Goal: Obtain resource: Download file/media

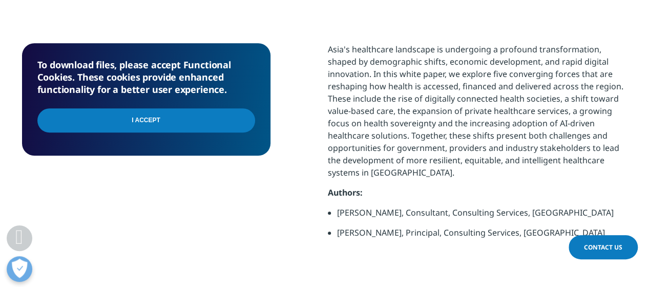
scroll to position [461, 0]
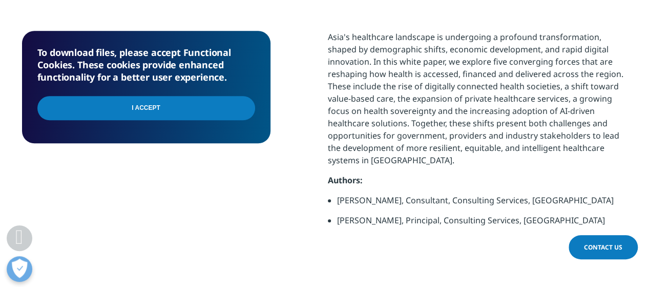
click at [117, 106] on input "I Accept" at bounding box center [146, 108] width 218 height 24
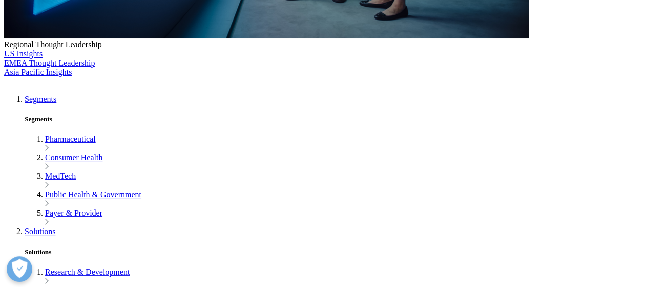
scroll to position [396, 605]
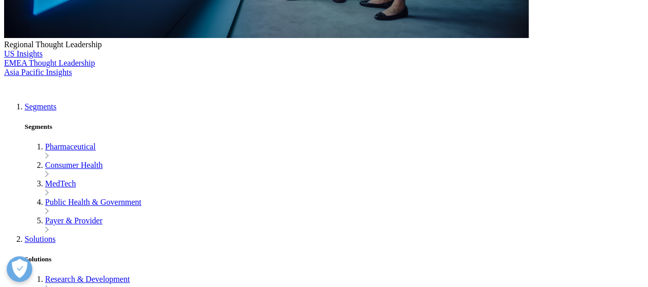
type input "Marini"
type input "Saari"
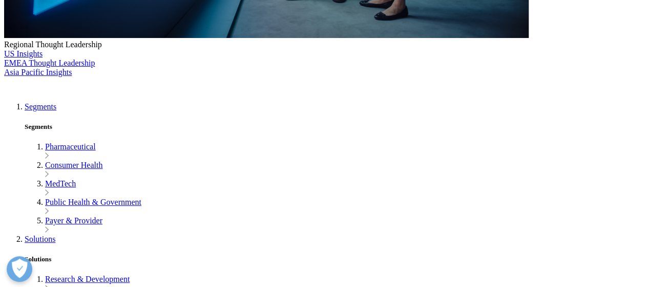
scroll to position [0, 46]
type input "marinisaari@kpjhealth.com.my"
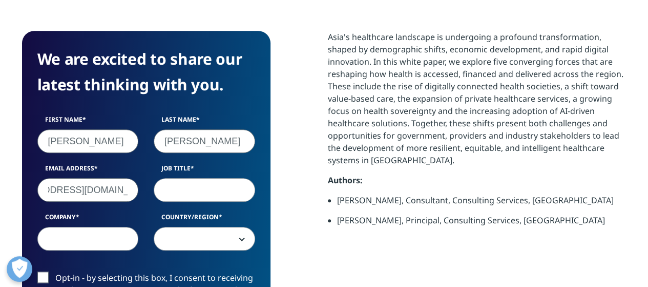
click at [196, 190] on input "Job Title" at bounding box center [204, 190] width 101 height 24
type input "General Manager"
click at [71, 237] on input "Company" at bounding box center [87, 239] width 101 height 24
type input "KPJ Healthcare"
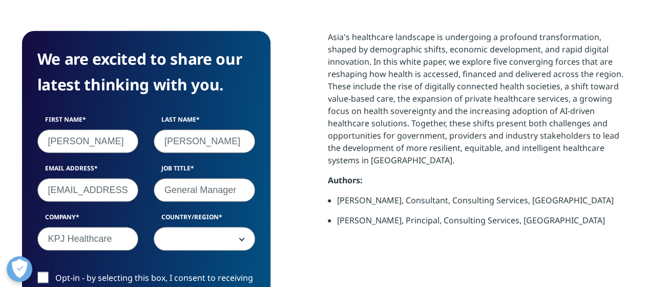
click at [246, 242] on span at bounding box center [204, 239] width 100 height 24
click at [207, 235] on span at bounding box center [204, 239] width 100 height 24
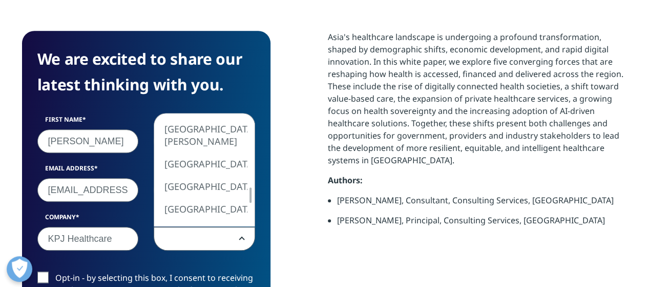
click at [240, 238] on b at bounding box center [240, 238] width 0 height 0
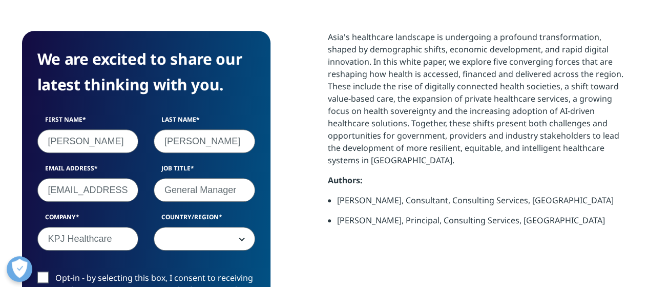
click at [204, 234] on span at bounding box center [204, 239] width 100 height 24
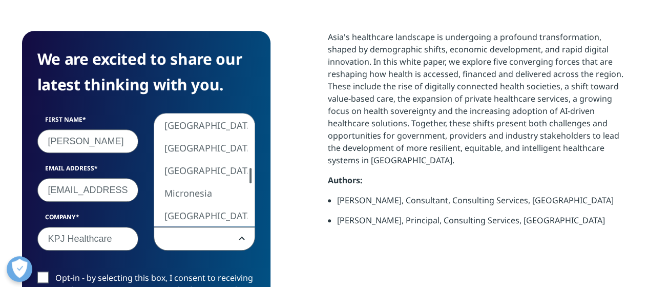
click at [252, 174] on div at bounding box center [251, 175] width 8 height 15
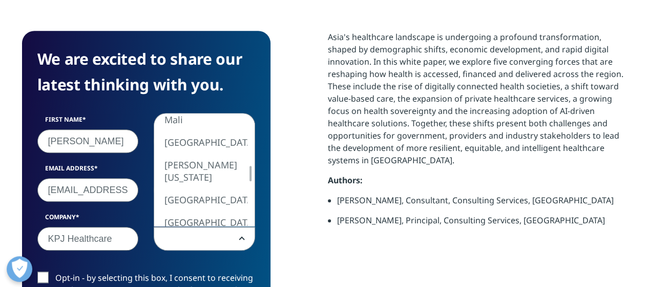
select select "Malaysia"
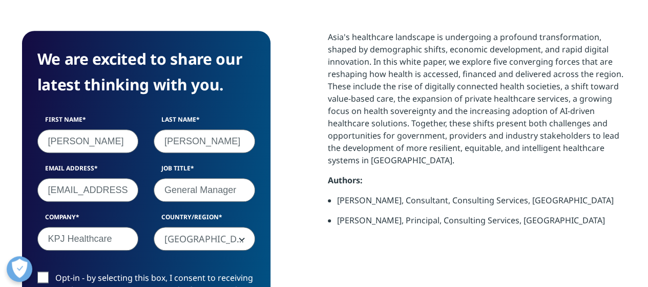
click at [283, 264] on div "We are excited to share our latest thinking with you. First Name Marini Last Na…" at bounding box center [324, 229] width 605 height 397
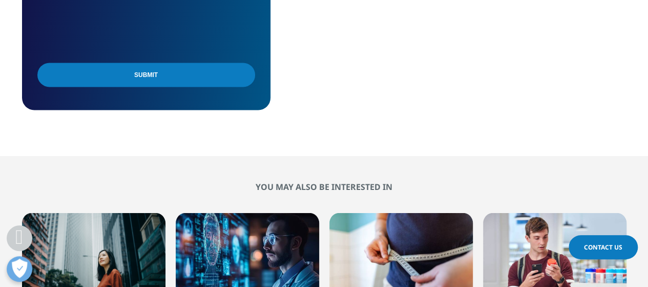
scroll to position [769, 0]
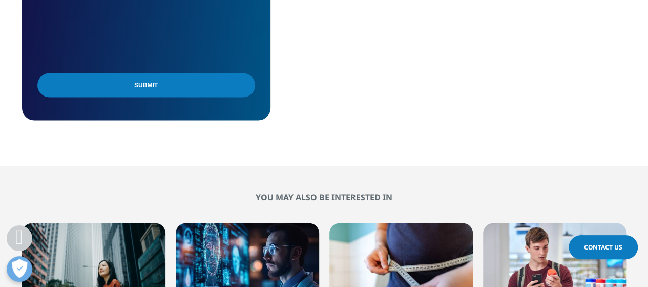
click at [168, 84] on input "Submit" at bounding box center [146, 85] width 218 height 24
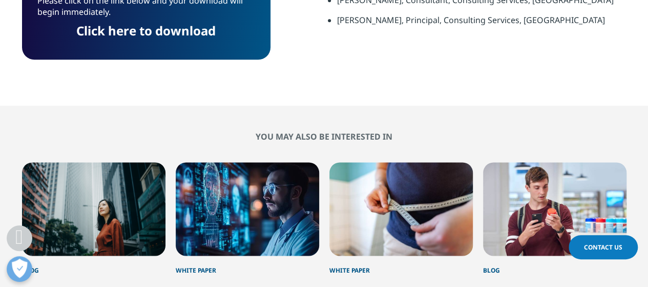
scroll to position [610, 0]
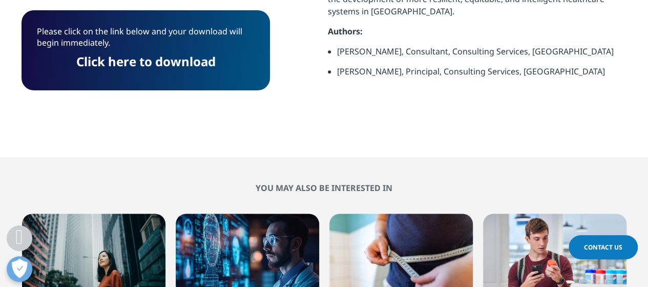
click at [154, 64] on link "Click here to download" at bounding box center [145, 61] width 139 height 17
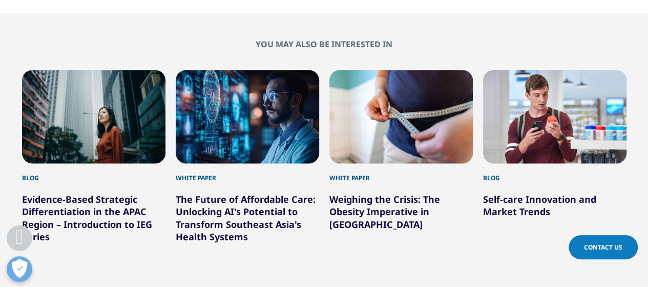
scroll to position [815, 0]
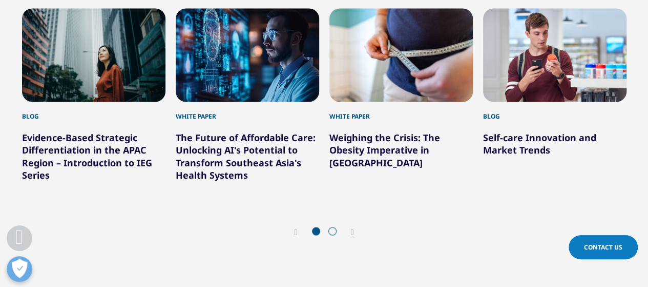
click at [350, 230] on div "Next" at bounding box center [347, 232] width 13 height 10
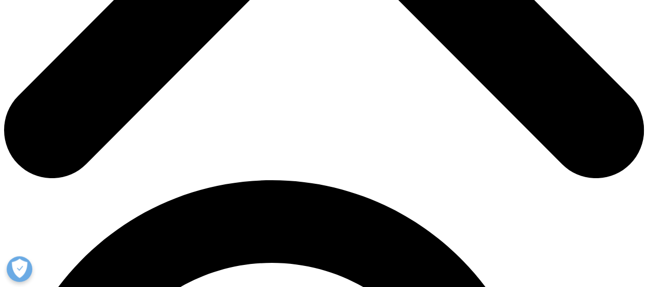
scroll to position [461, 0]
